Goal: Information Seeking & Learning: Learn about a topic

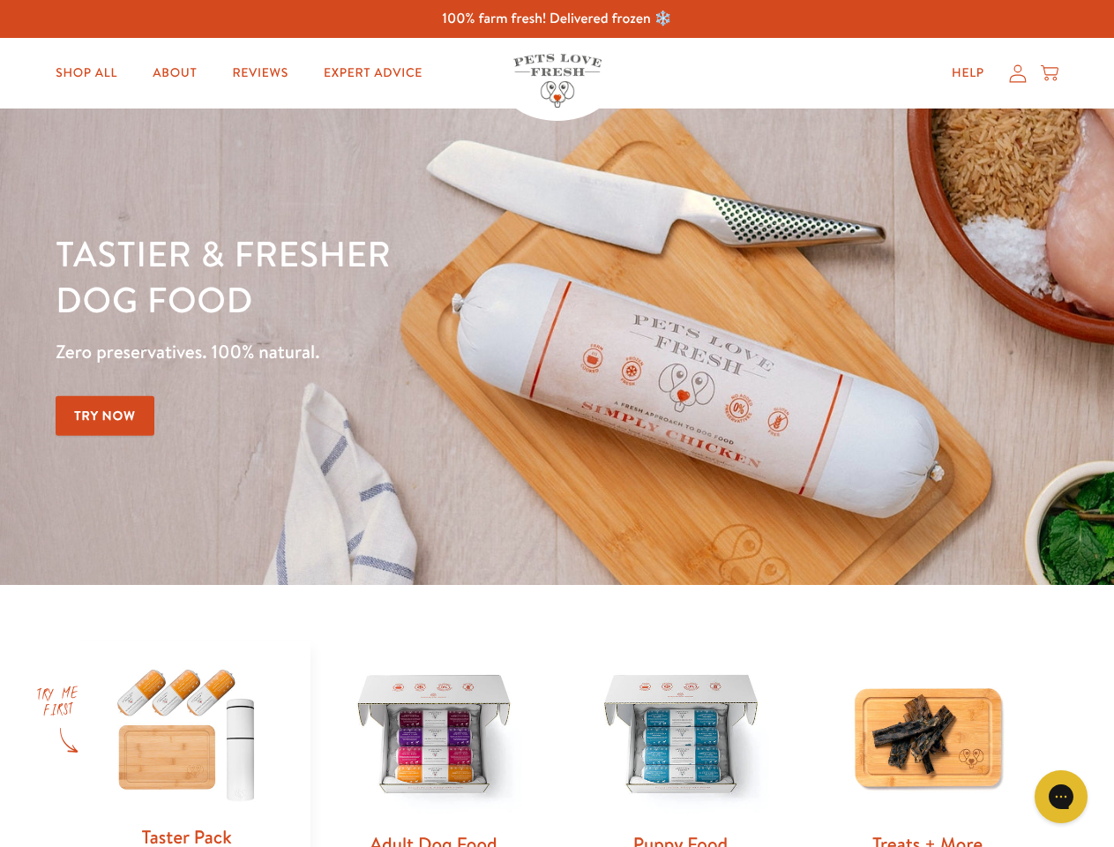
click at [556, 423] on div "Tastier & fresher dog food Zero preservatives. 100% natural. Try Now" at bounding box center [390, 346] width 668 height 233
click at [1061, 796] on icon "Open gorgias live chat" at bounding box center [1060, 795] width 17 height 17
